Goal: Information Seeking & Learning: Learn about a topic

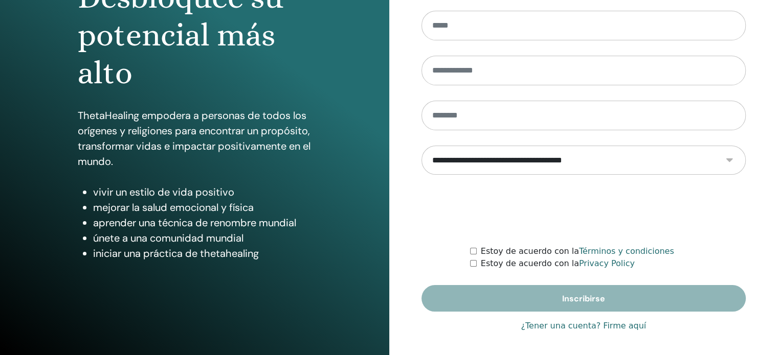
scroll to position [135, 0]
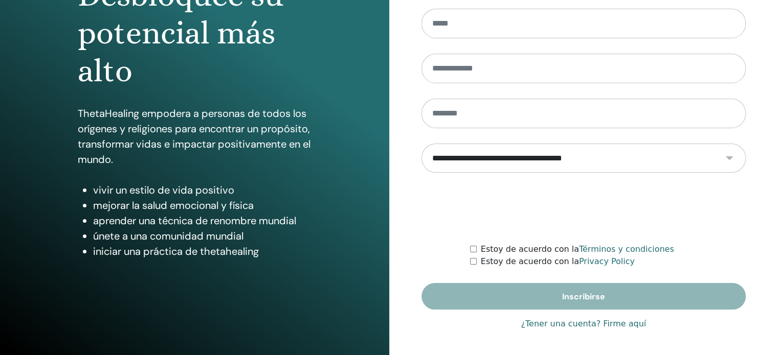
click at [587, 322] on link "¿Tener una cuenta? Firme aquí" at bounding box center [583, 324] width 125 height 12
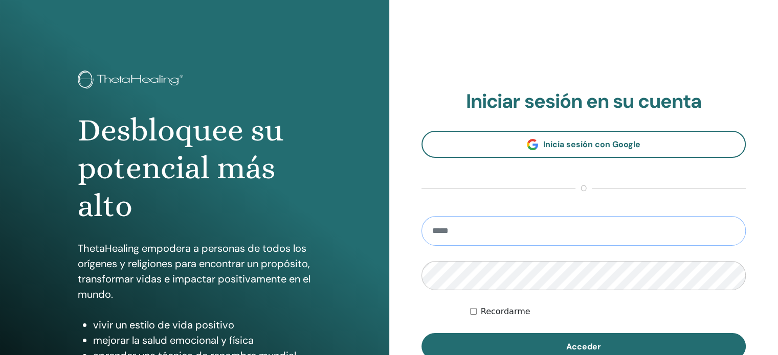
click at [564, 236] on input "email" at bounding box center [583, 231] width 325 height 30
type input "**********"
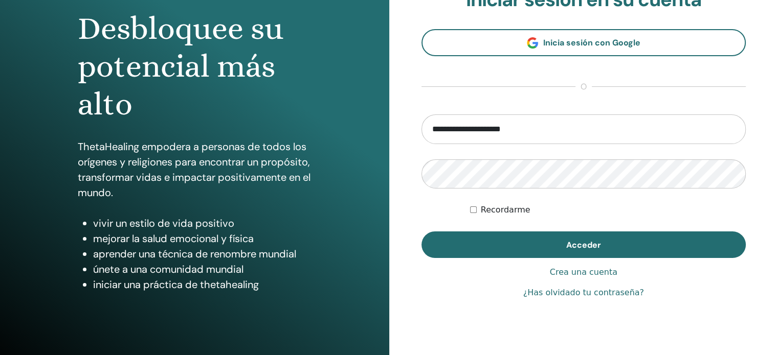
scroll to position [102, 0]
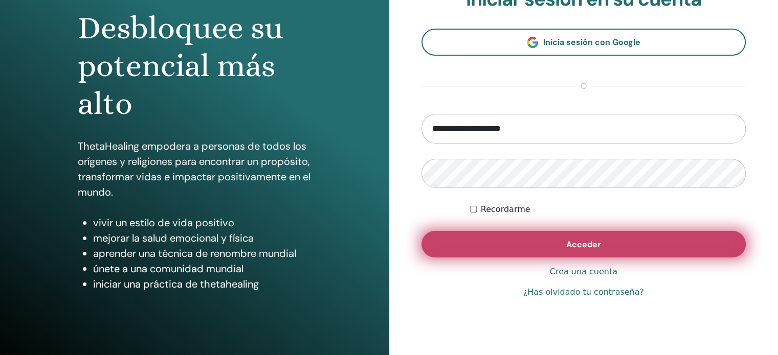
click at [574, 242] on span "Acceder" at bounding box center [583, 244] width 35 height 11
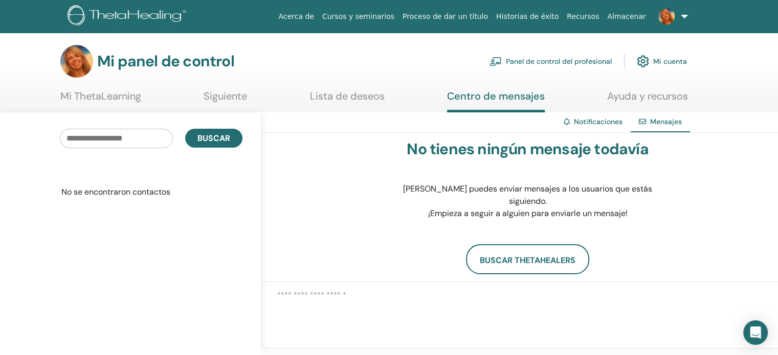
click at [125, 99] on font "Mi ThetaLearning" at bounding box center [100, 96] width 81 height 13
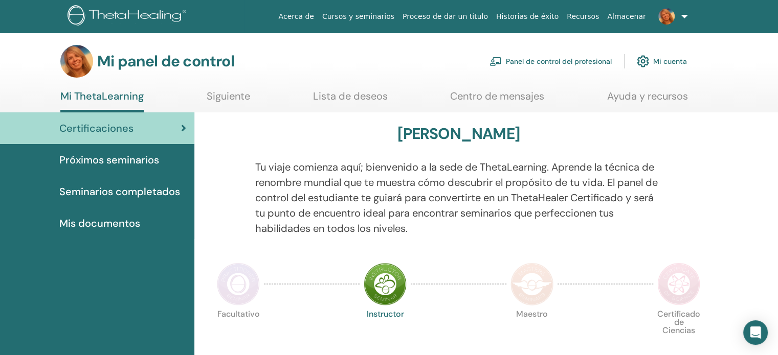
click at [147, 194] on font "Seminarios completados" at bounding box center [119, 191] width 121 height 13
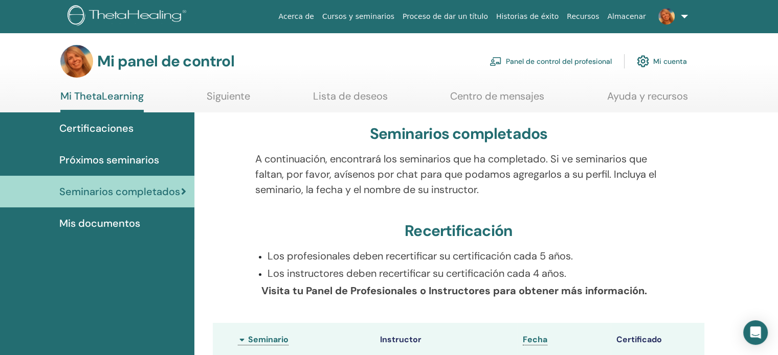
click at [104, 126] on font "Certificaciones" at bounding box center [96, 128] width 74 height 13
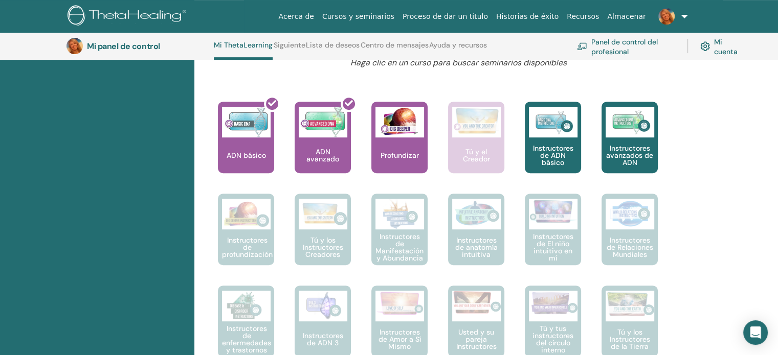
scroll to position [429, 0]
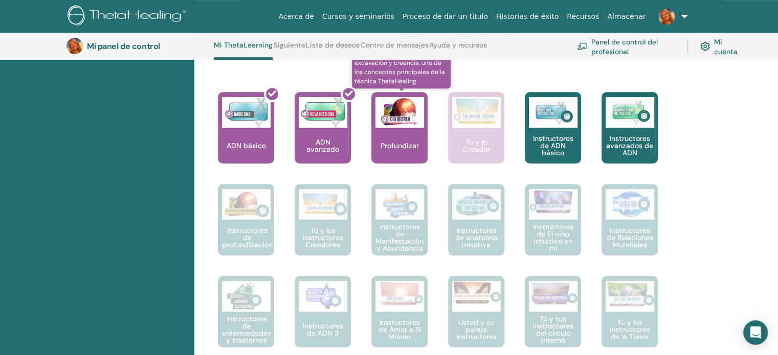
click at [396, 134] on div "Profundizar" at bounding box center [399, 128] width 56 height 72
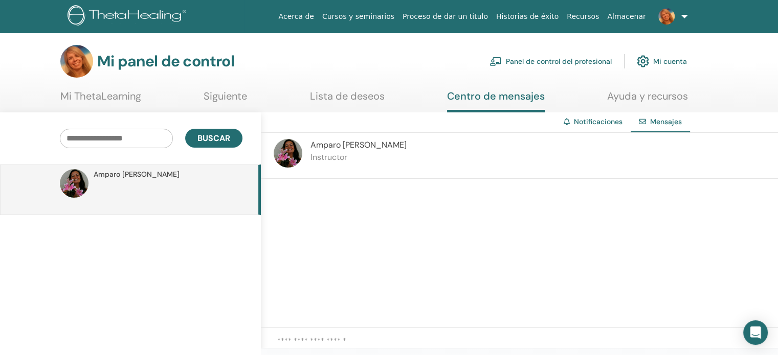
click at [681, 12] on link at bounding box center [671, 16] width 42 height 33
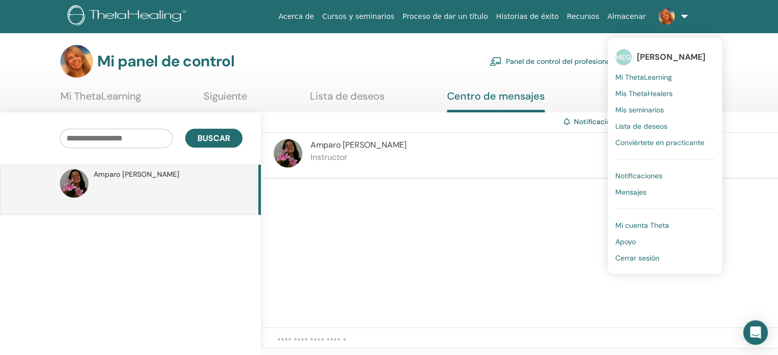
click at [652, 144] on font "Conviértete en practicante" at bounding box center [659, 142] width 89 height 9
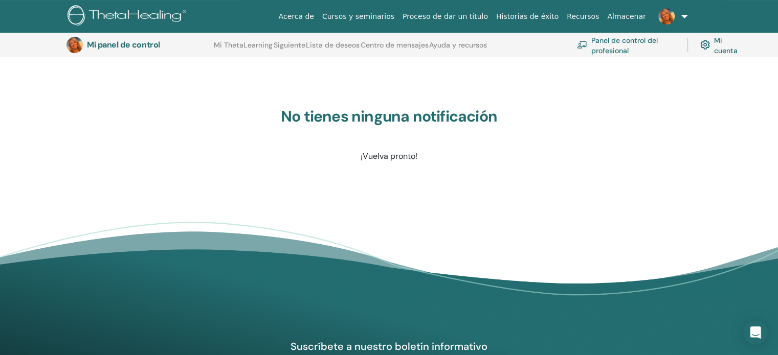
scroll to position [127, 0]
